Goal: Task Accomplishment & Management: Manage account settings

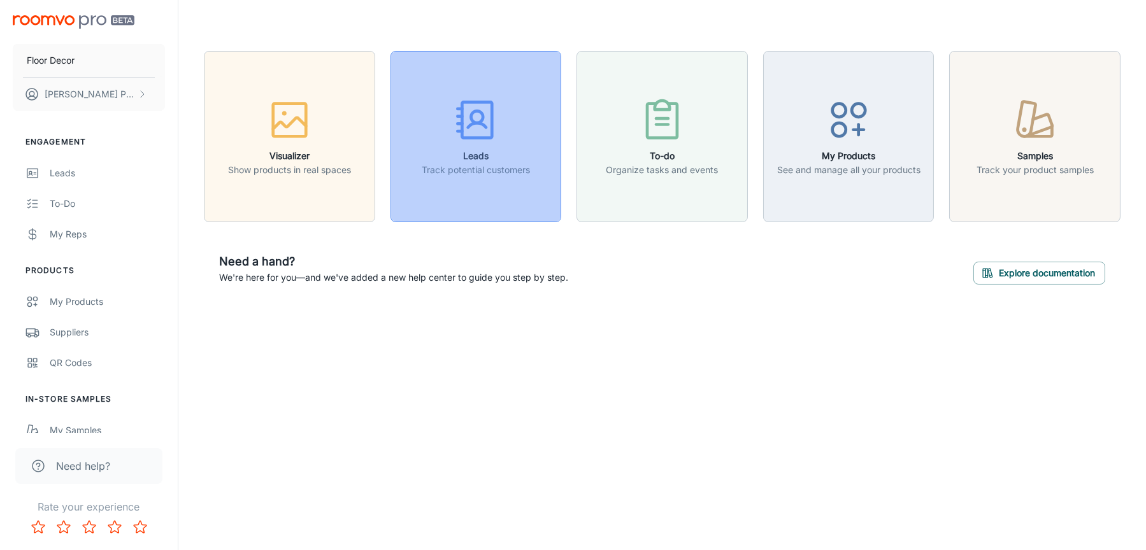
click at [473, 109] on icon "button" at bounding box center [475, 120] width 48 height 48
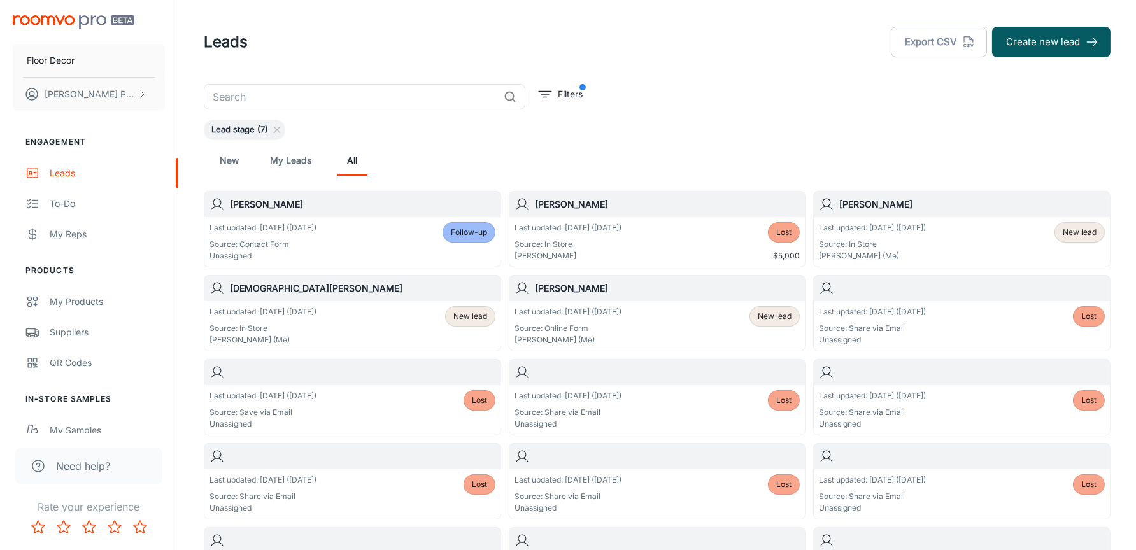
click at [294, 313] on p "Last updated: [DATE] ([DATE])" at bounding box center [263, 311] width 107 height 11
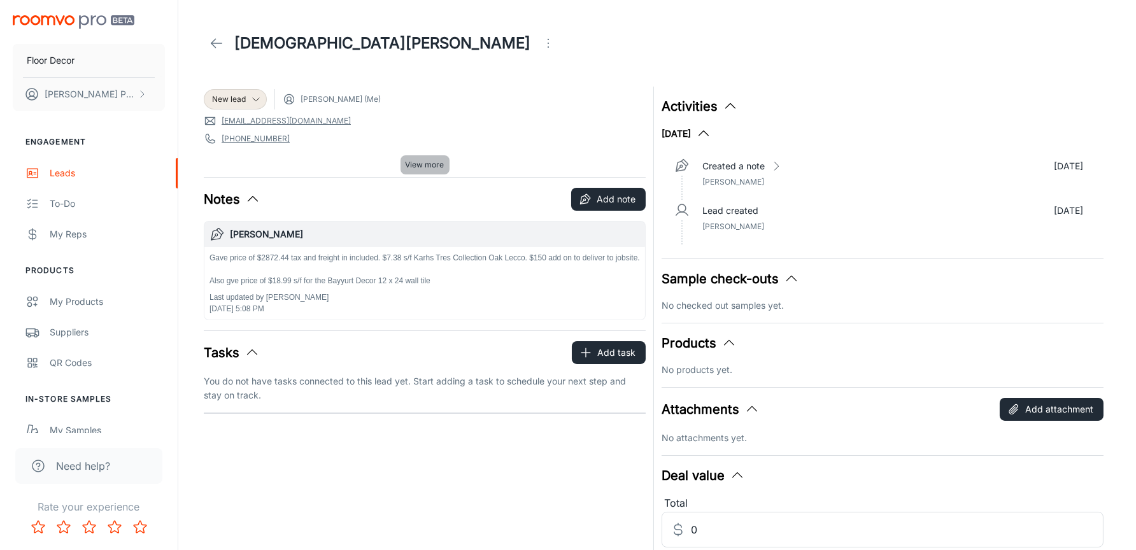
click at [416, 167] on span "View more" at bounding box center [425, 164] width 39 height 11
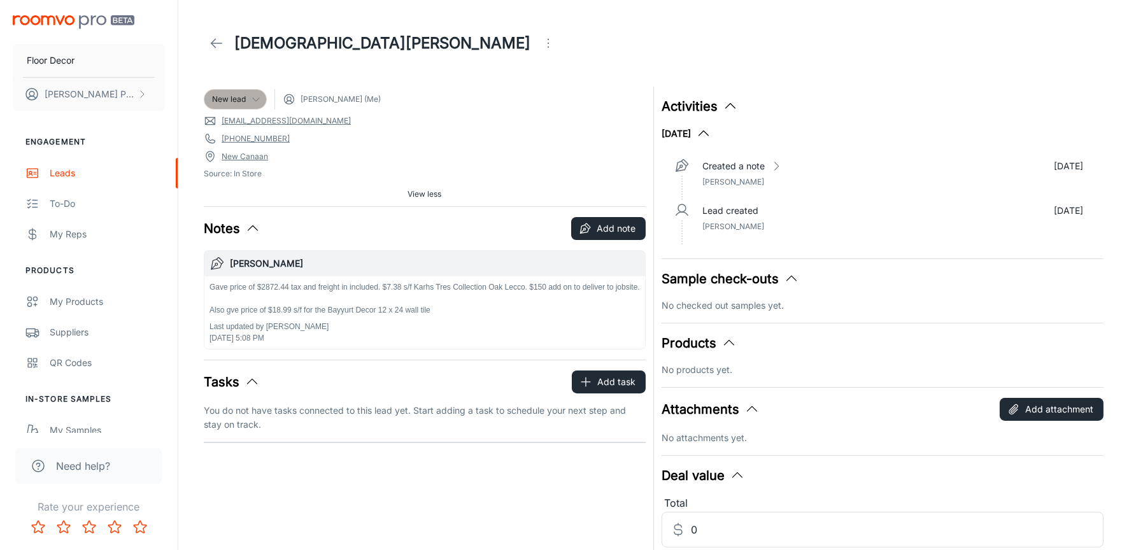
click at [243, 100] on span "New lead" at bounding box center [229, 99] width 34 height 11
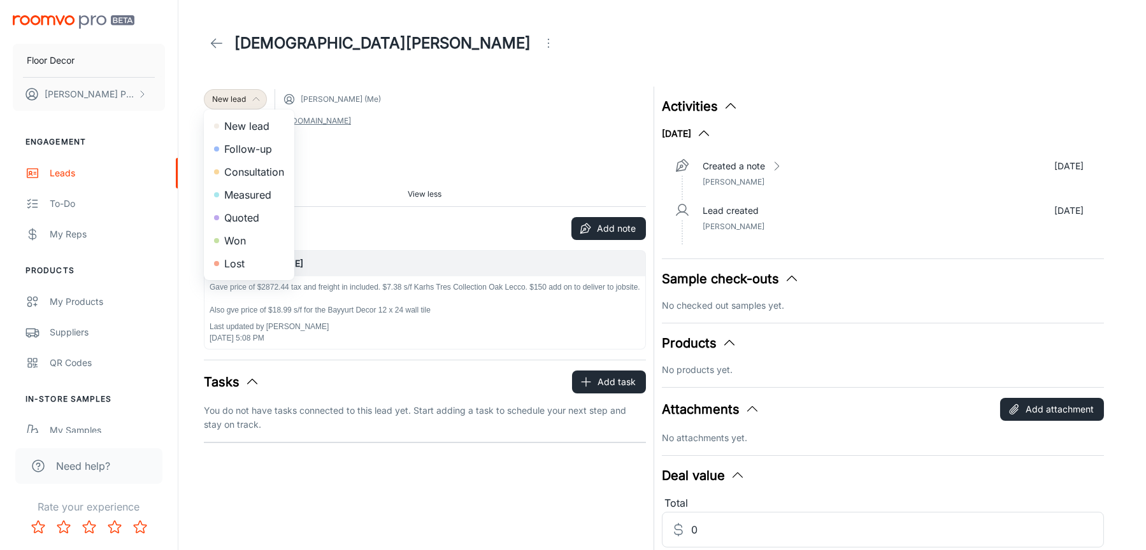
click at [243, 100] on div at bounding box center [573, 275] width 1146 height 550
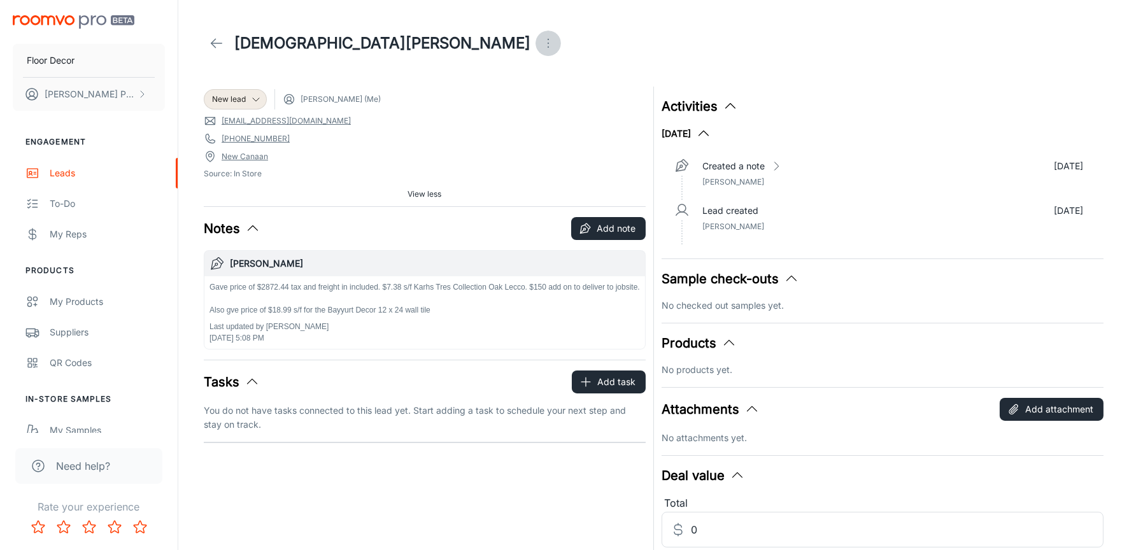
click at [541, 46] on icon "Open menu" at bounding box center [548, 43] width 15 height 15
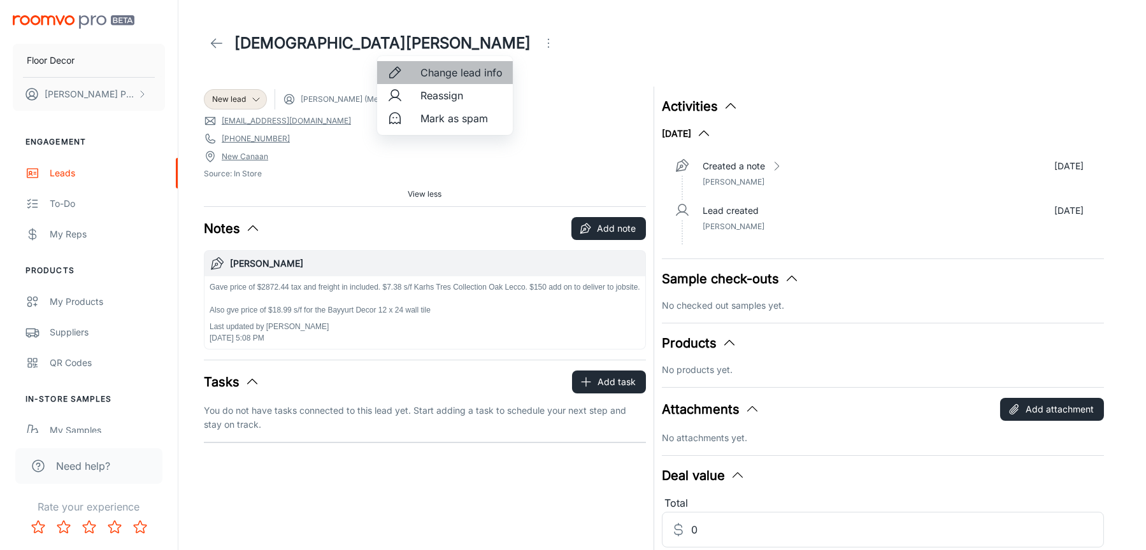
click at [451, 71] on span "Change lead info" at bounding box center [461, 72] width 82 height 15
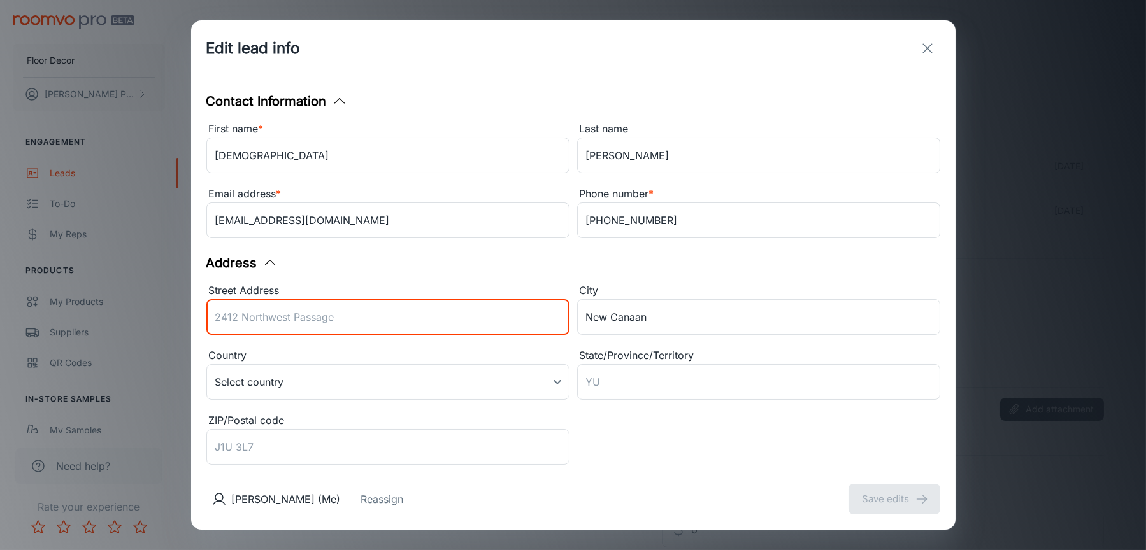
click at [250, 316] on input "Street Address" at bounding box center [387, 317] width 363 height 36
click at [222, 373] on body "Floor Decor [PERSON_NAME] Engagement Leads To-do My Reps Products My Products S…" at bounding box center [573, 275] width 1146 height 550
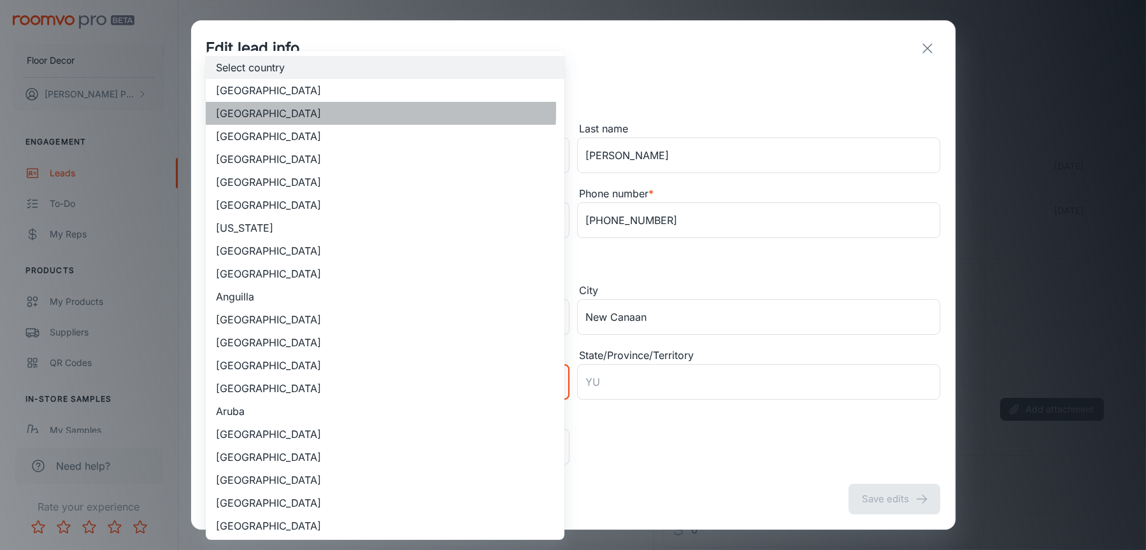
click at [257, 111] on li "[GEOGRAPHIC_DATA]" at bounding box center [385, 113] width 359 height 23
type input "US"
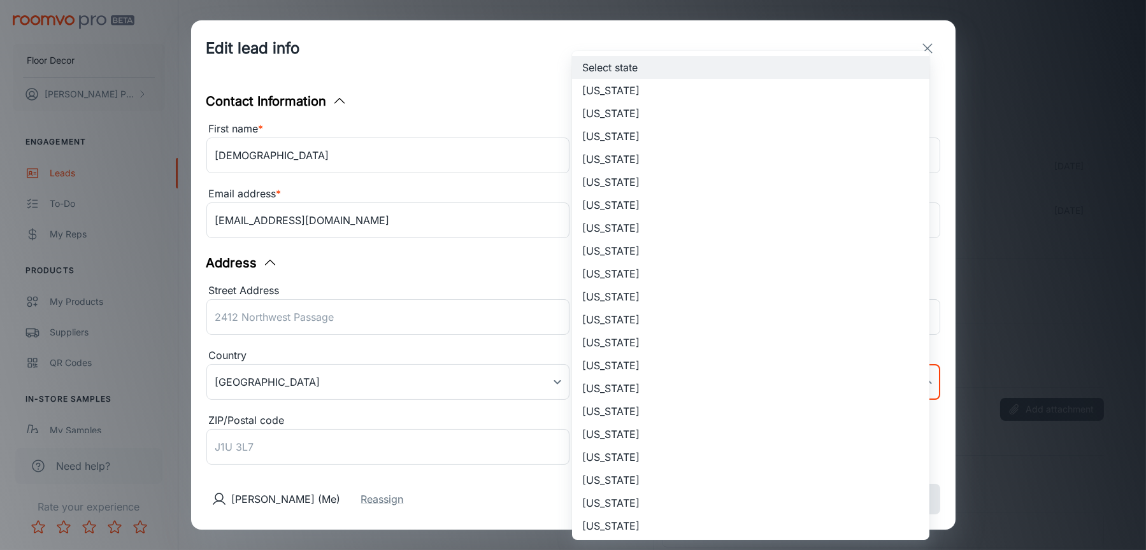
click at [599, 378] on body "Floor Decor [PERSON_NAME] Engagement Leads To-do My Reps Products My Products S…" at bounding box center [573, 275] width 1146 height 550
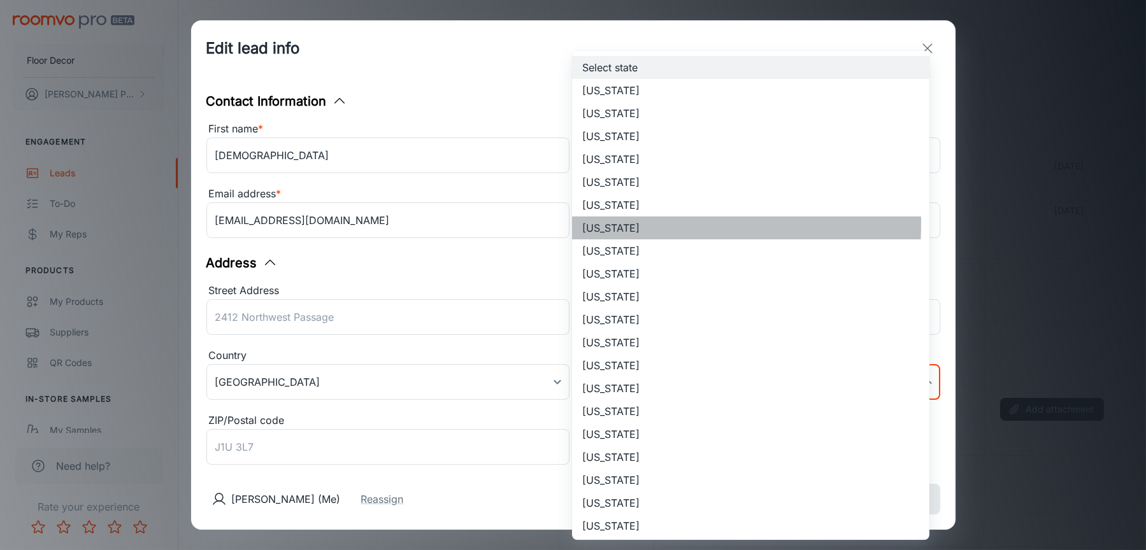
click at [593, 224] on li "[US_STATE]" at bounding box center [750, 228] width 357 height 23
type input "[US_STATE]"
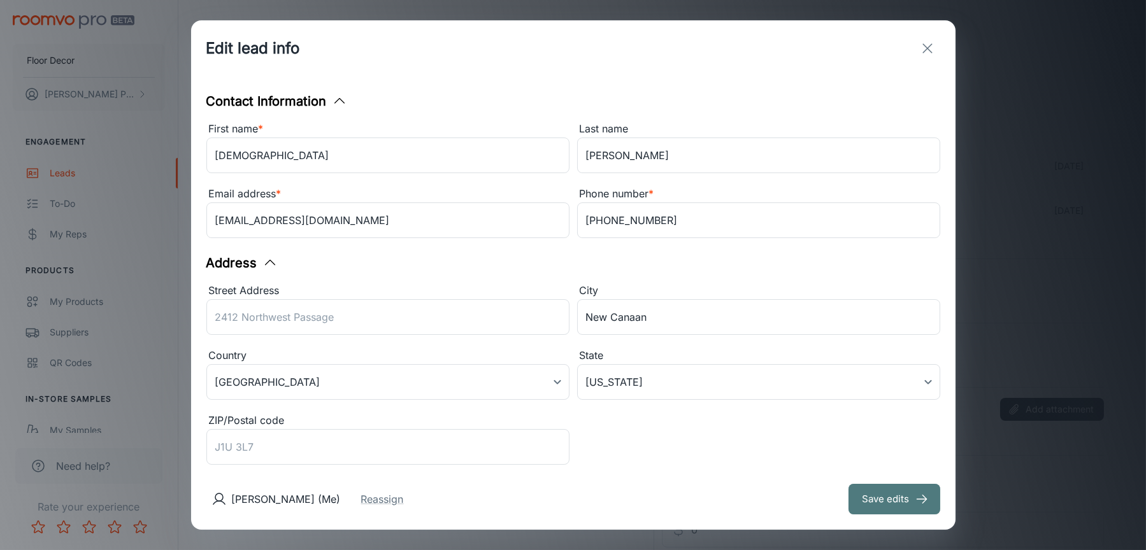
click at [876, 499] on button "Save edits" at bounding box center [894, 499] width 92 height 31
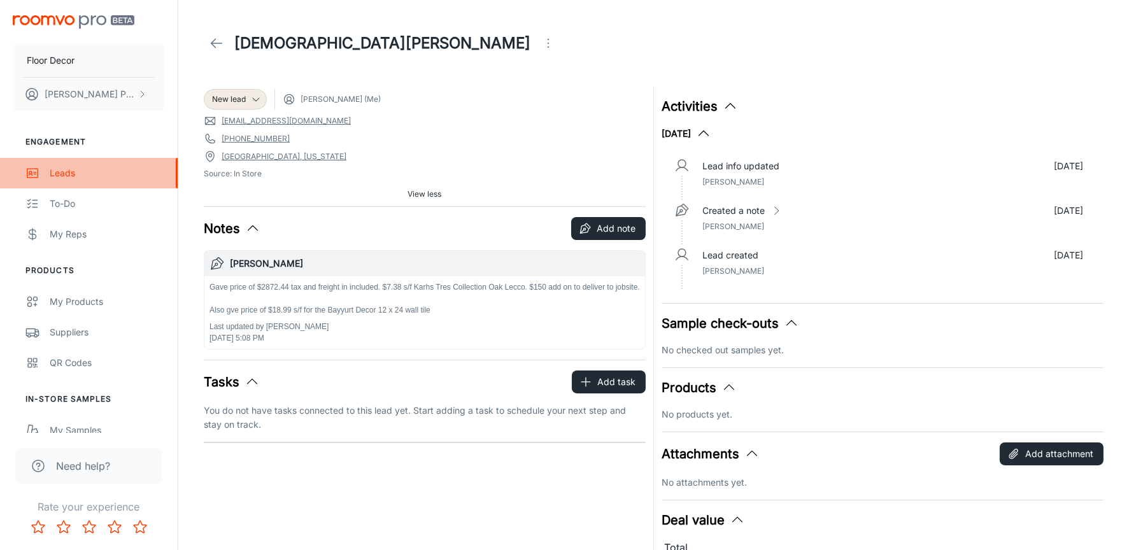
click at [64, 169] on div "Leads" at bounding box center [107, 173] width 115 height 14
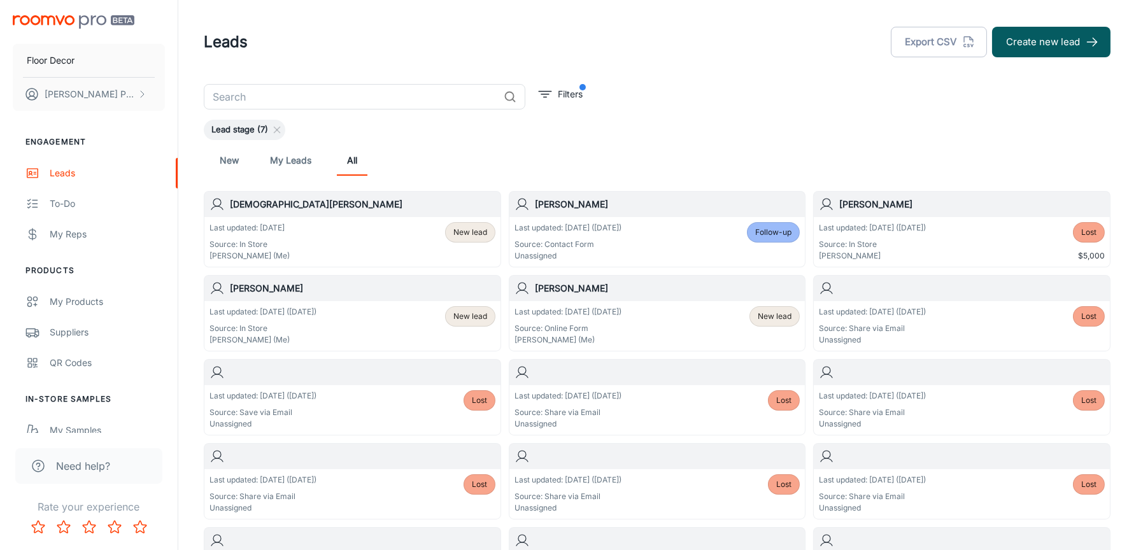
click at [567, 288] on h6 "[PERSON_NAME]" at bounding box center [668, 288] width 266 height 14
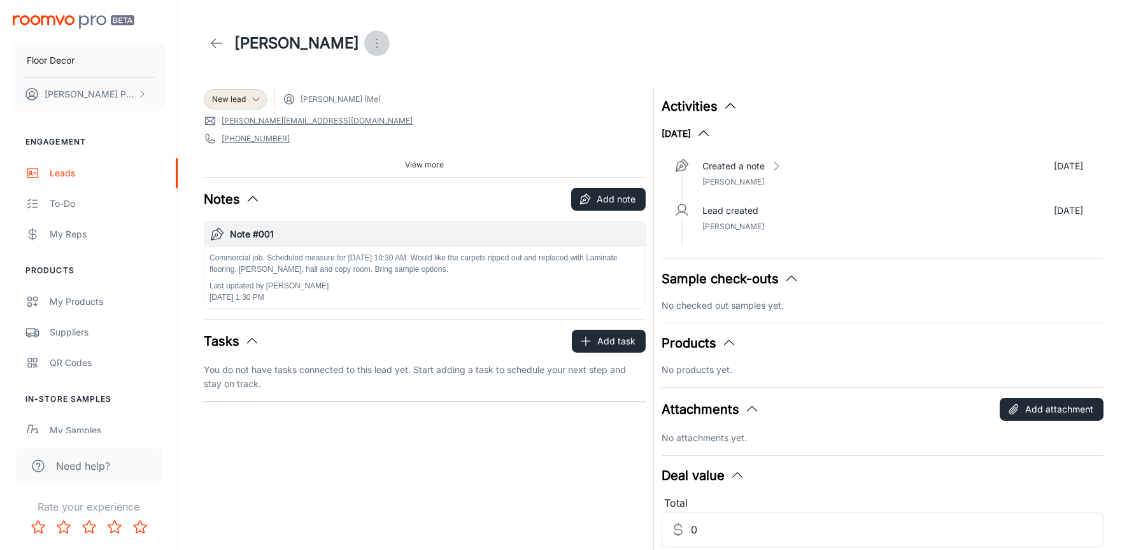
click at [369, 40] on icon "Open menu" at bounding box center [376, 43] width 15 height 15
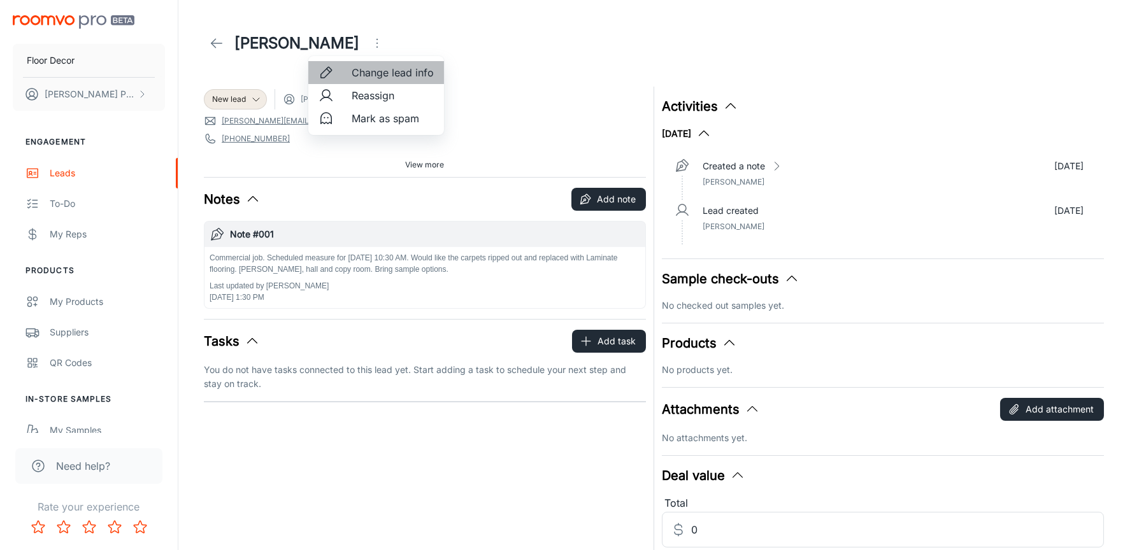
click at [348, 70] on li "Change lead info" at bounding box center [376, 72] width 136 height 23
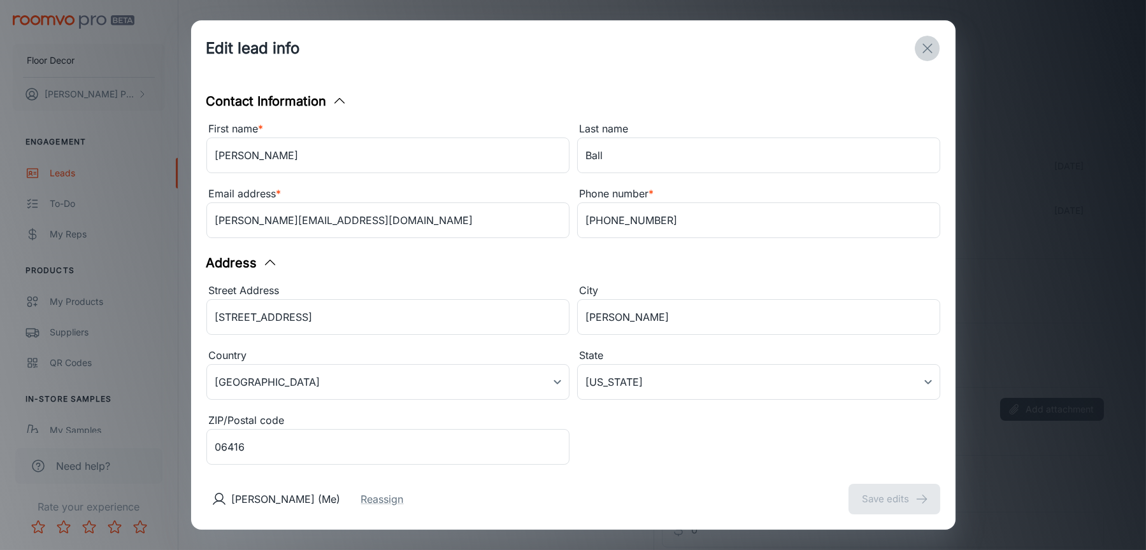
click at [927, 49] on line "exit" at bounding box center [927, 48] width 9 height 9
